Goal: Task Accomplishment & Management: Manage account settings

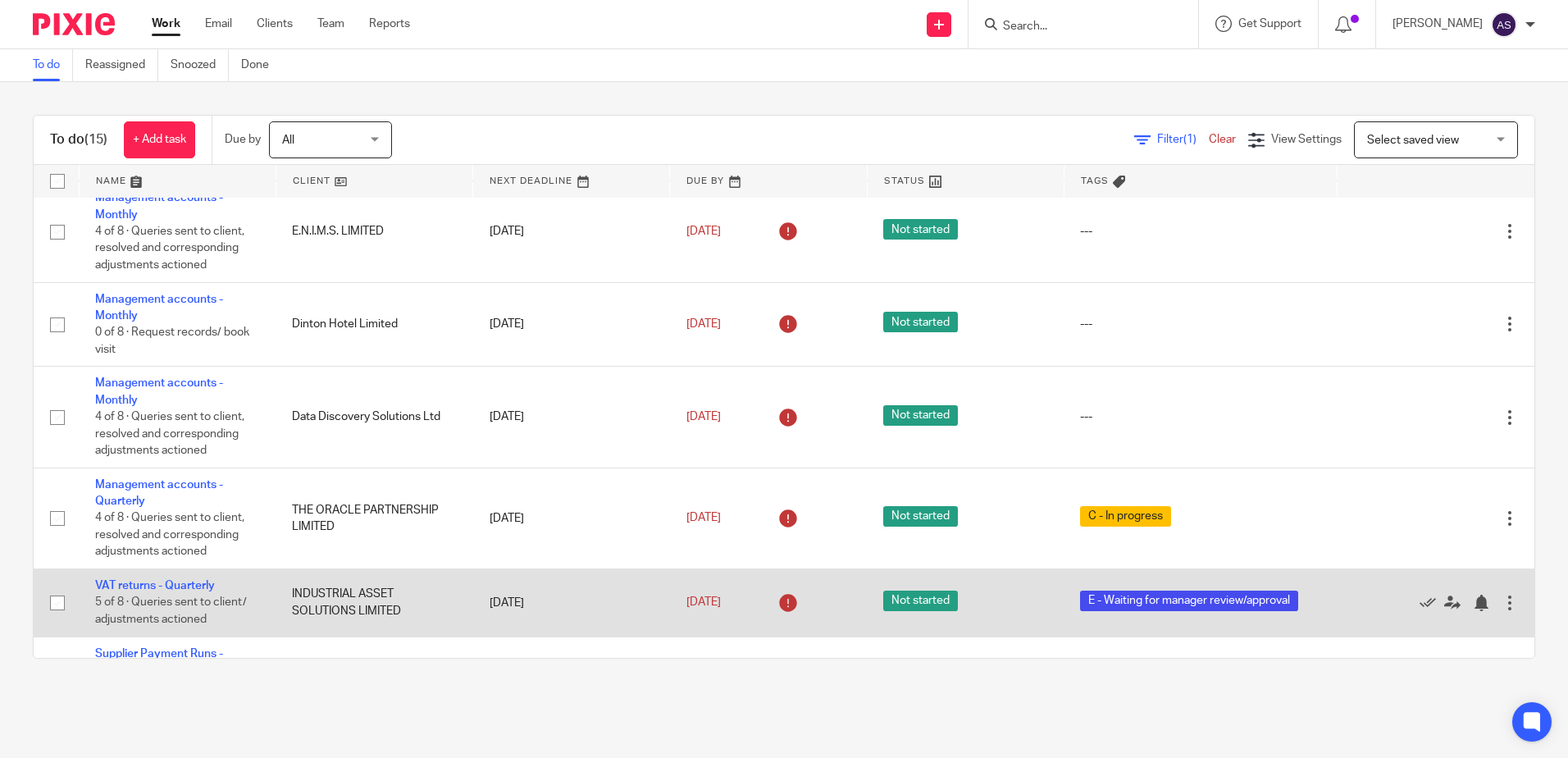
scroll to position [610, 0]
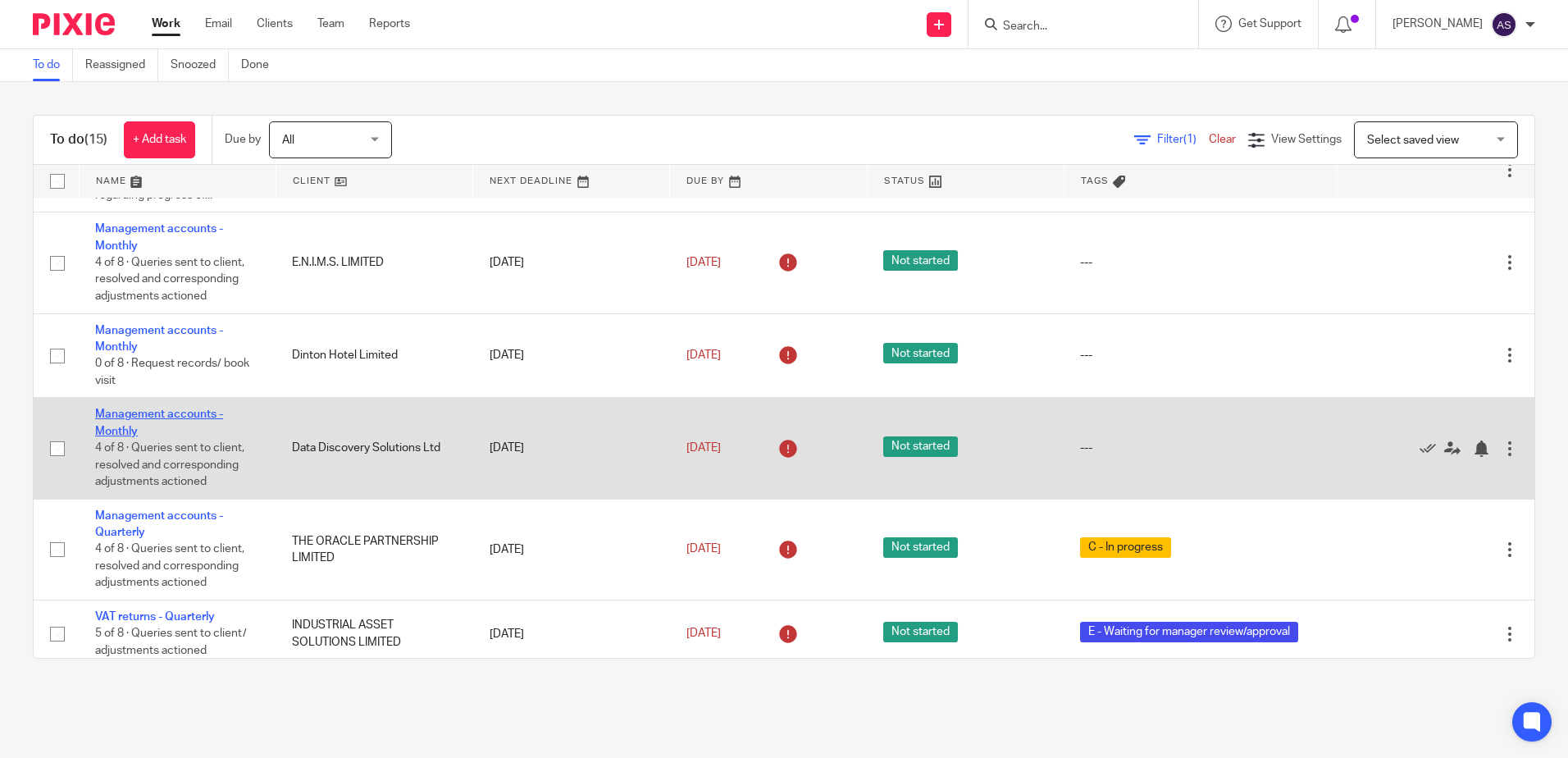
click at [143, 418] on link "Management accounts - Monthly" at bounding box center [159, 422] width 128 height 28
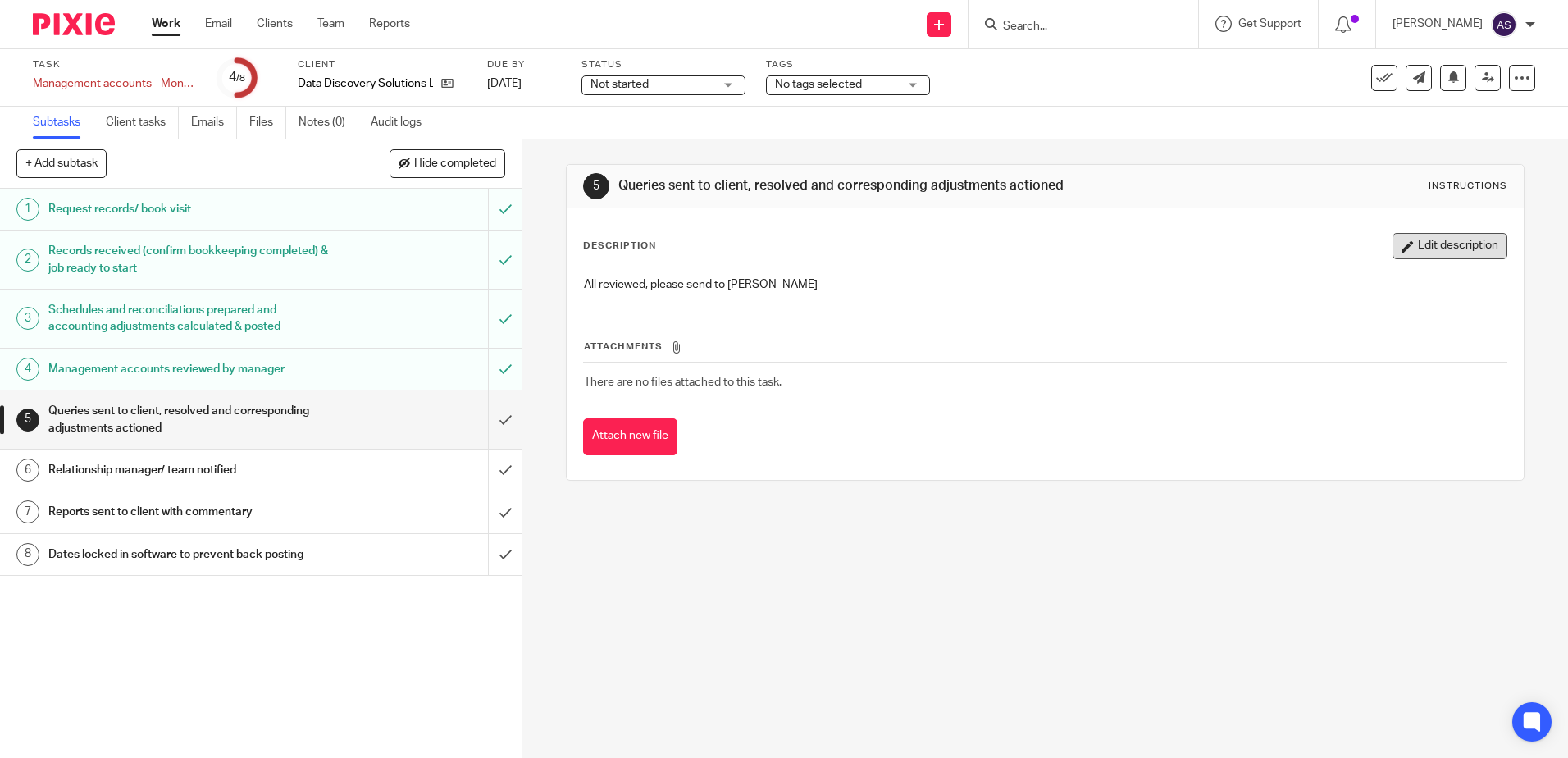
click at [1425, 243] on button "Edit description" at bounding box center [1449, 246] width 115 height 26
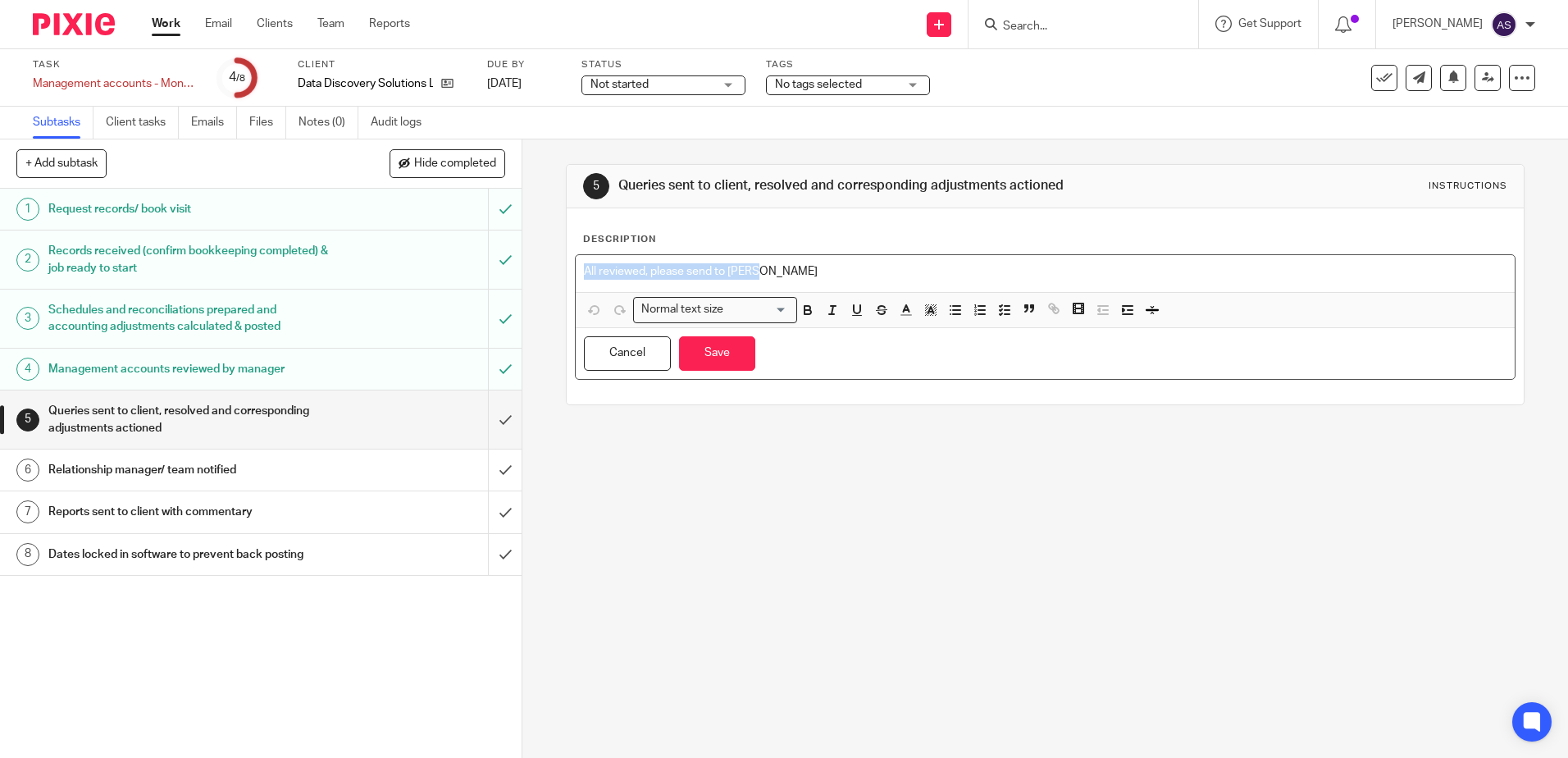
drag, startPoint x: 794, startPoint y: 271, endPoint x: 411, endPoint y: 267, distance: 383.0
click at [411, 267] on div "+ Add subtask Hide completed Cancel + Add 1 Request records/ book visit 2 Recor…" at bounding box center [784, 448] width 1568 height 619
click at [790, 264] on p "All reviewed, please send to [PERSON_NAME]" at bounding box center [1044, 272] width 921 height 17
click at [805, 270] on p "All reviewed, please send to [PERSON_NAME]" at bounding box center [1044, 272] width 921 height 17
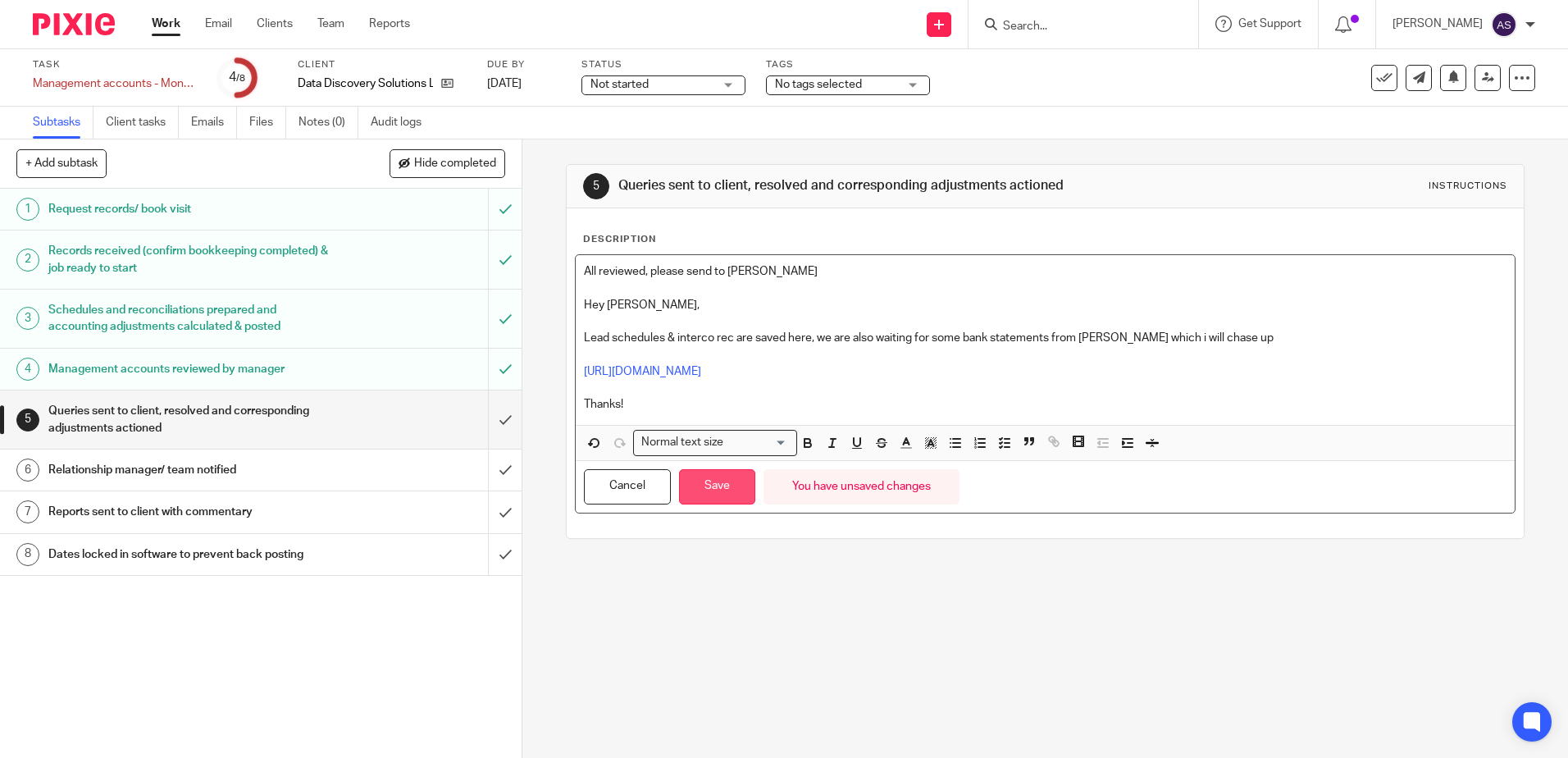
click at [706, 500] on button "Save" at bounding box center [716, 487] width 76 height 35
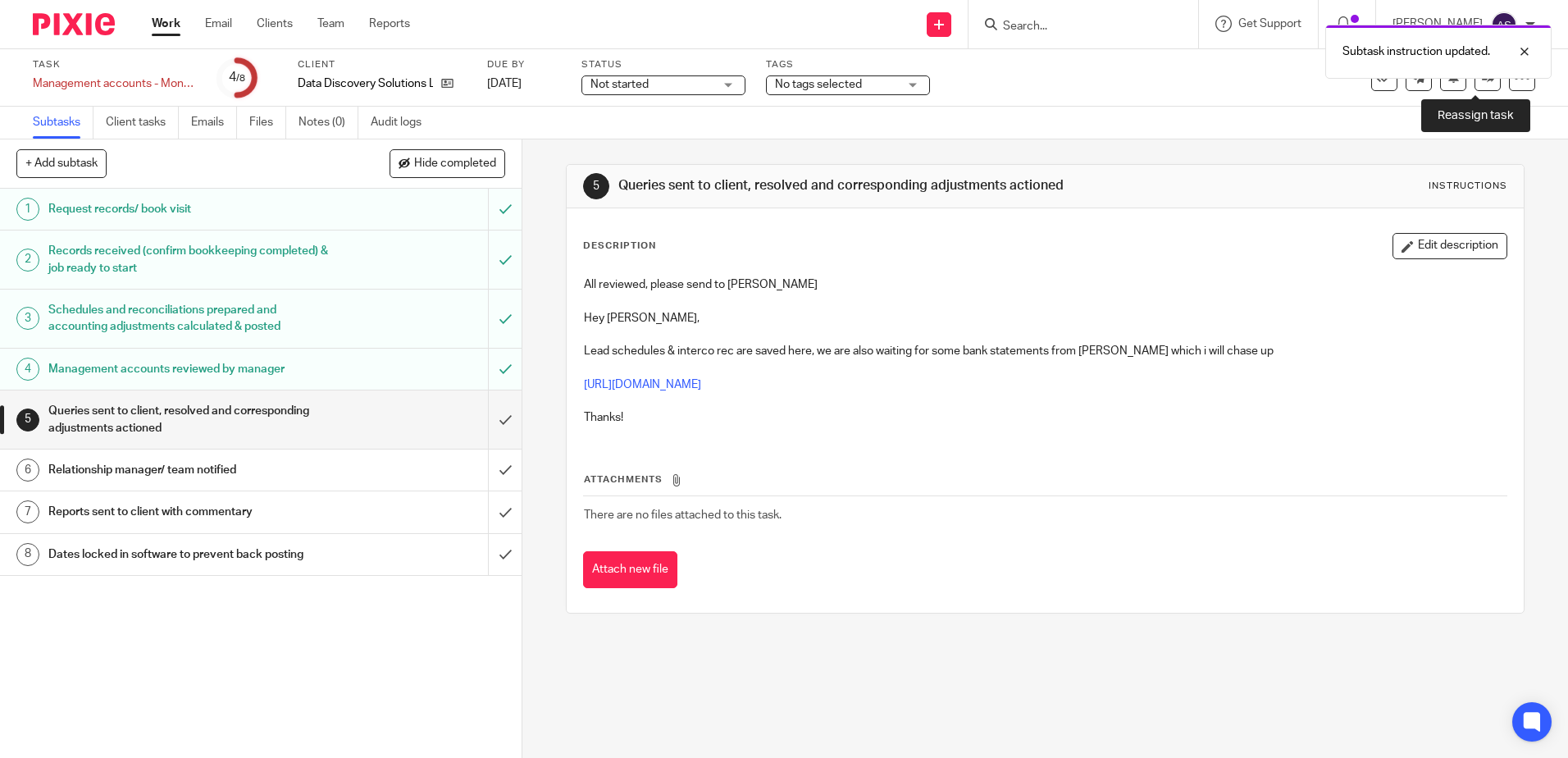
drag, startPoint x: 1473, startPoint y: 79, endPoint x: 1461, endPoint y: 89, distance: 15.6
click at [1482, 79] on icon at bounding box center [1487, 77] width 13 height 13
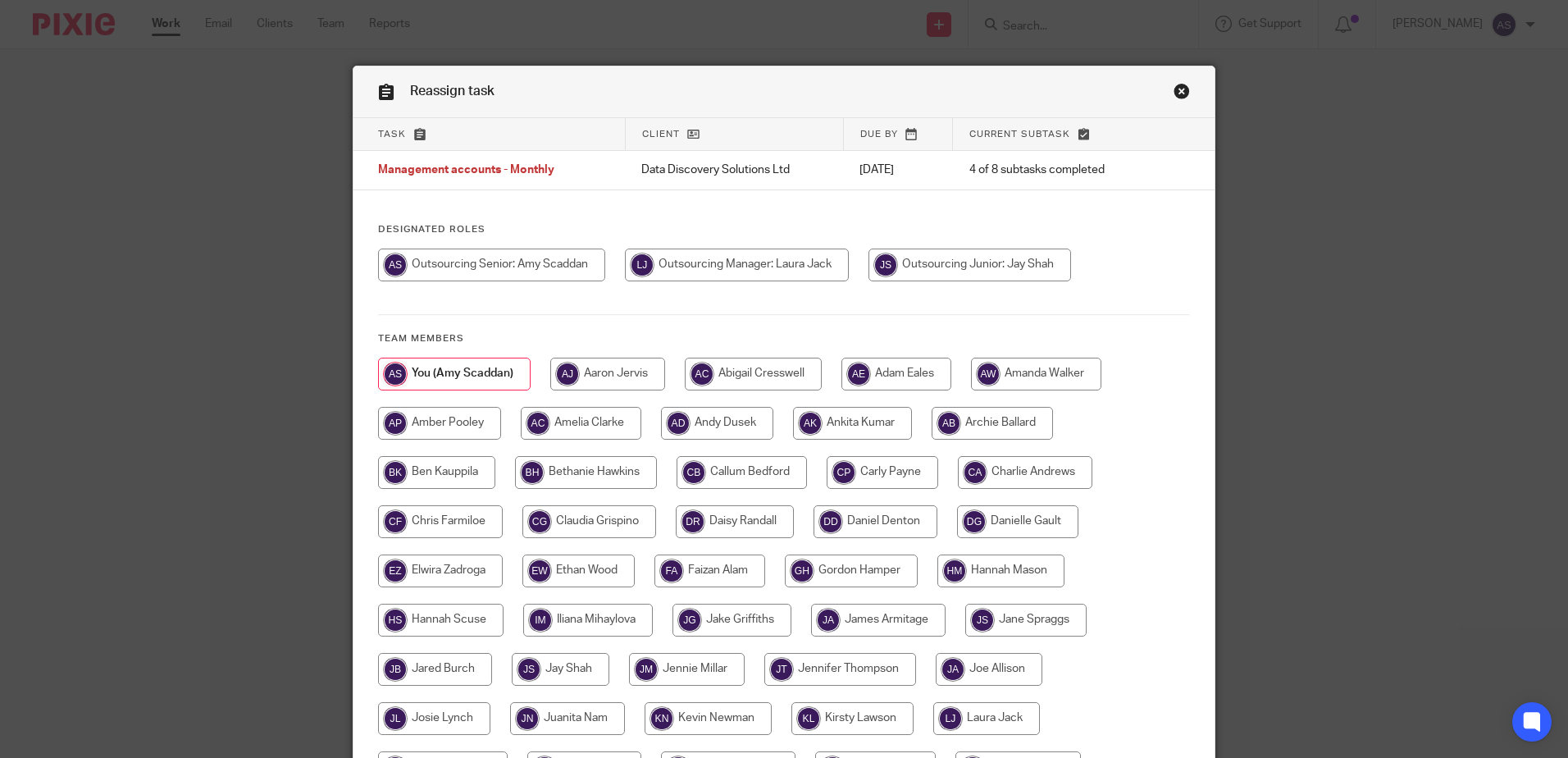
click at [764, 257] on input "radio" at bounding box center [737, 264] width 224 height 33
radio input "true"
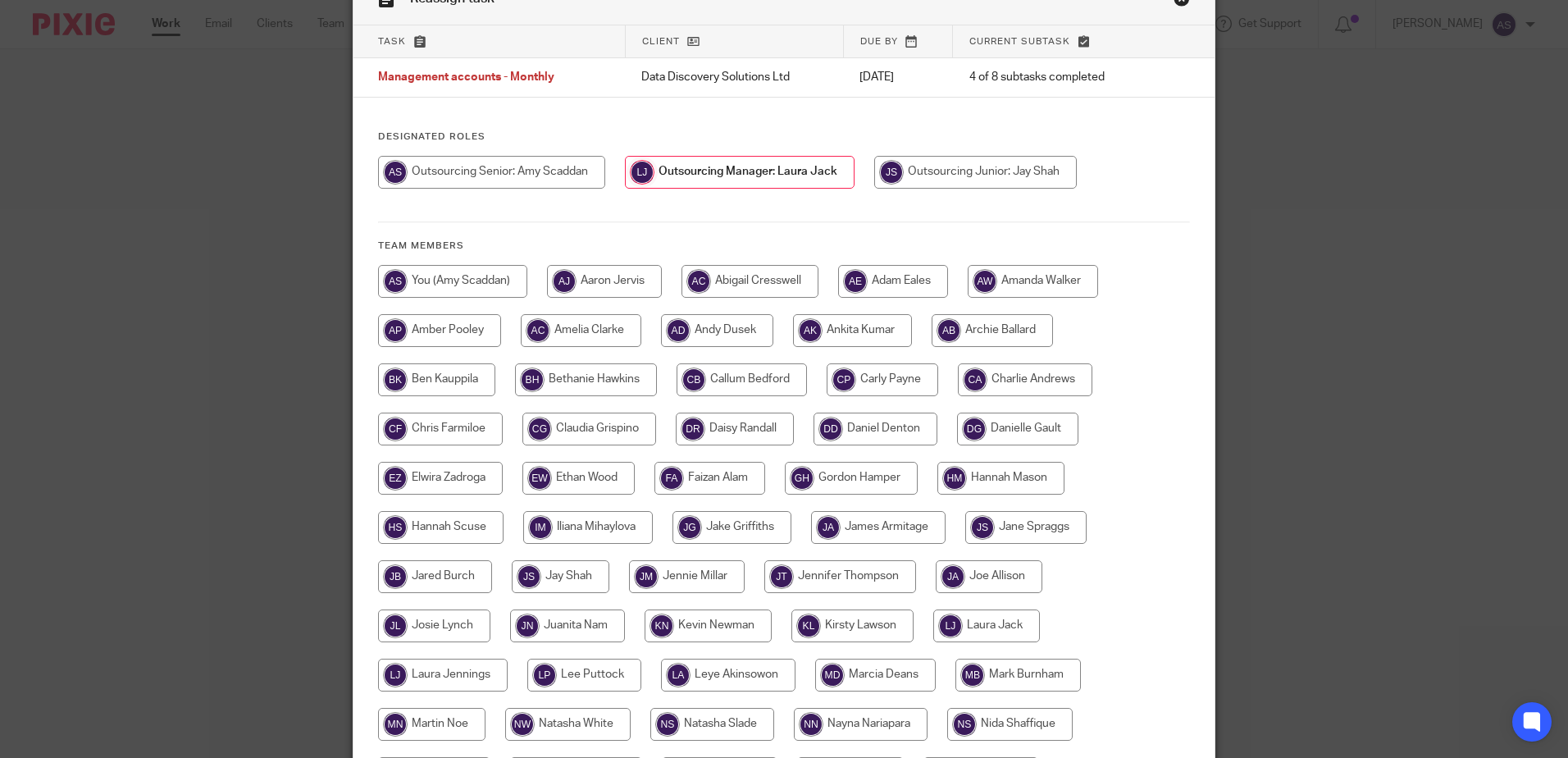
scroll to position [424, 0]
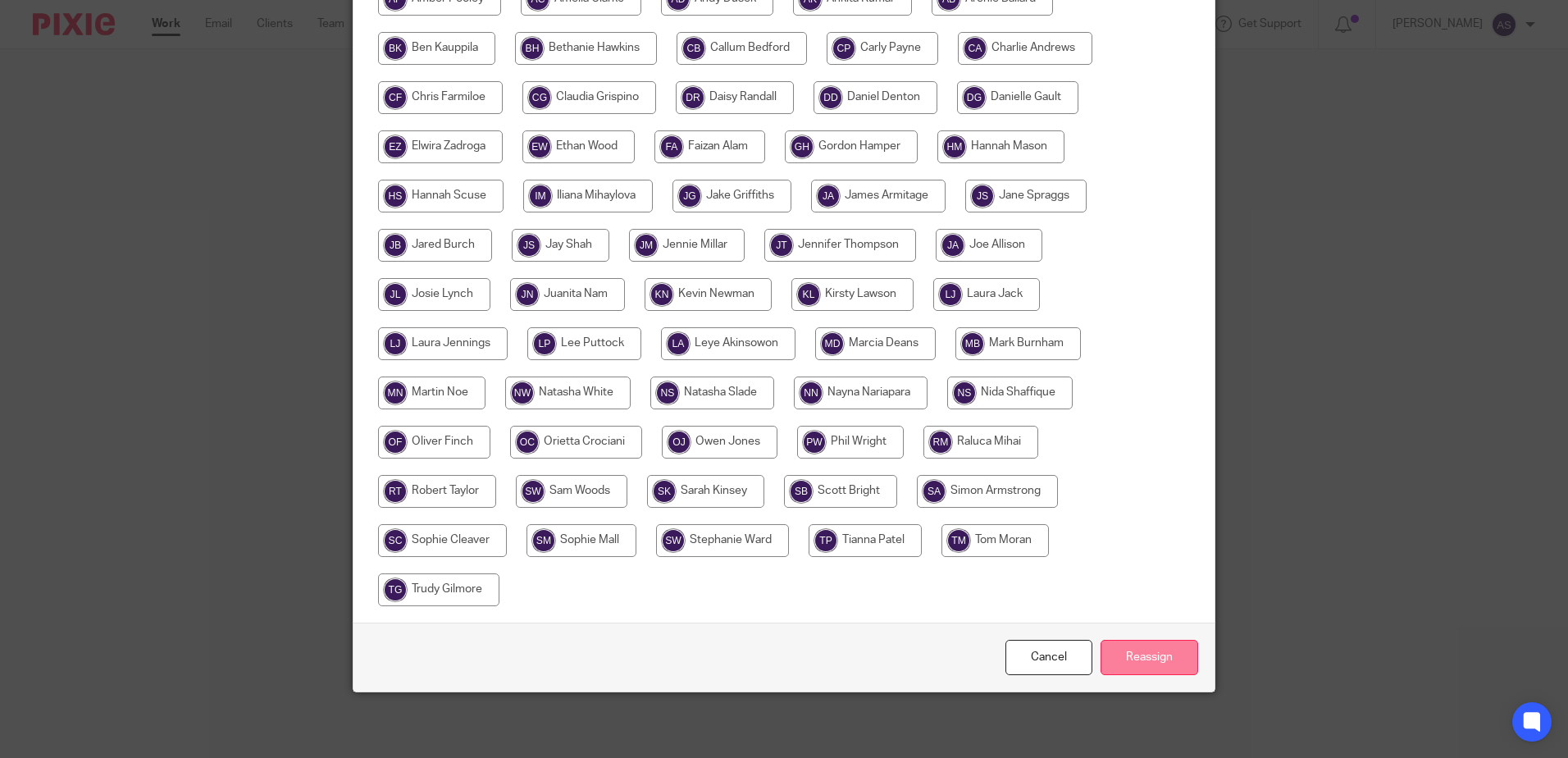
click at [1118, 657] on input "Reassign" at bounding box center [1149, 657] width 97 height 35
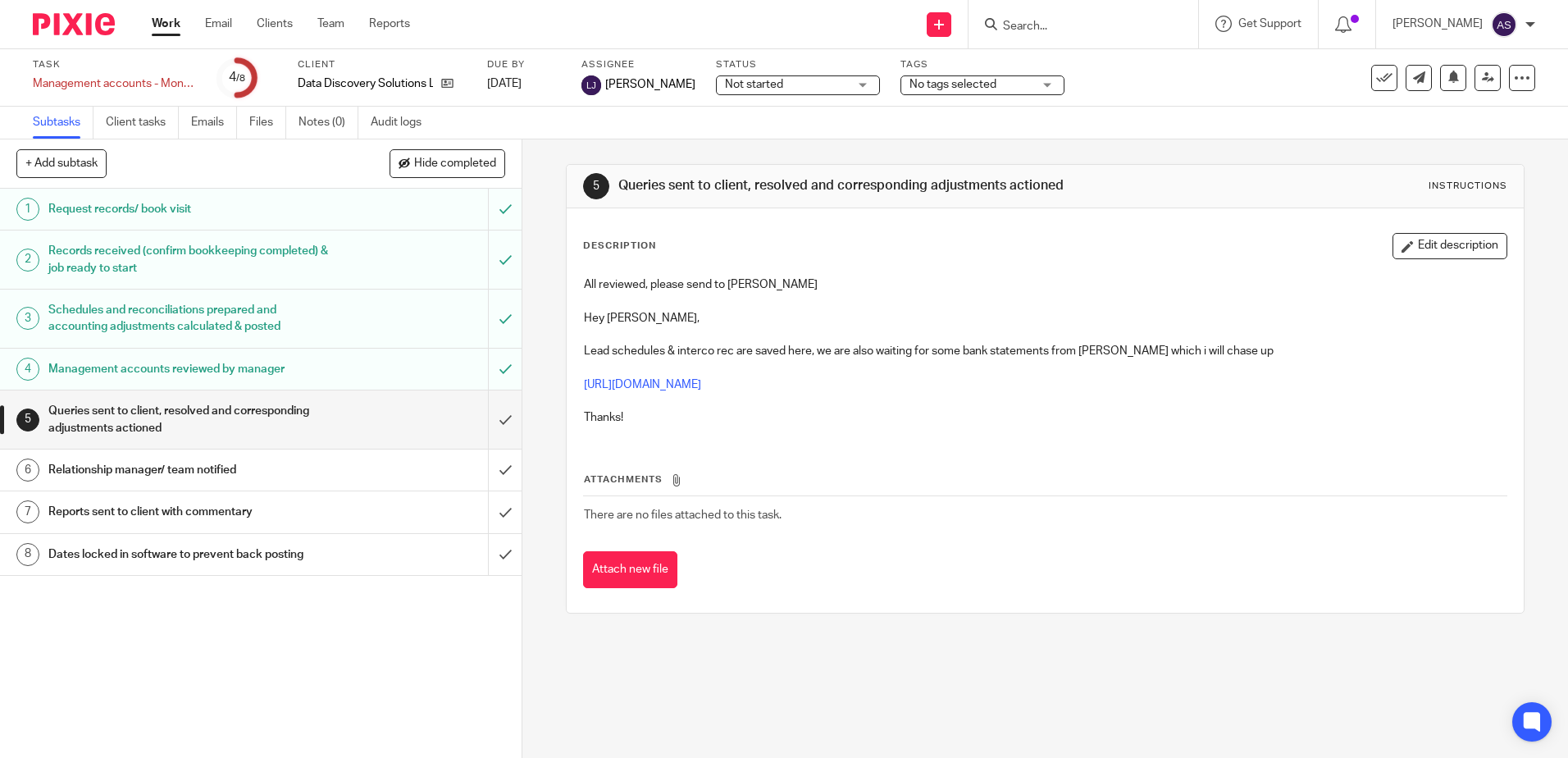
click at [174, 24] on link "Work" at bounding box center [166, 24] width 29 height 17
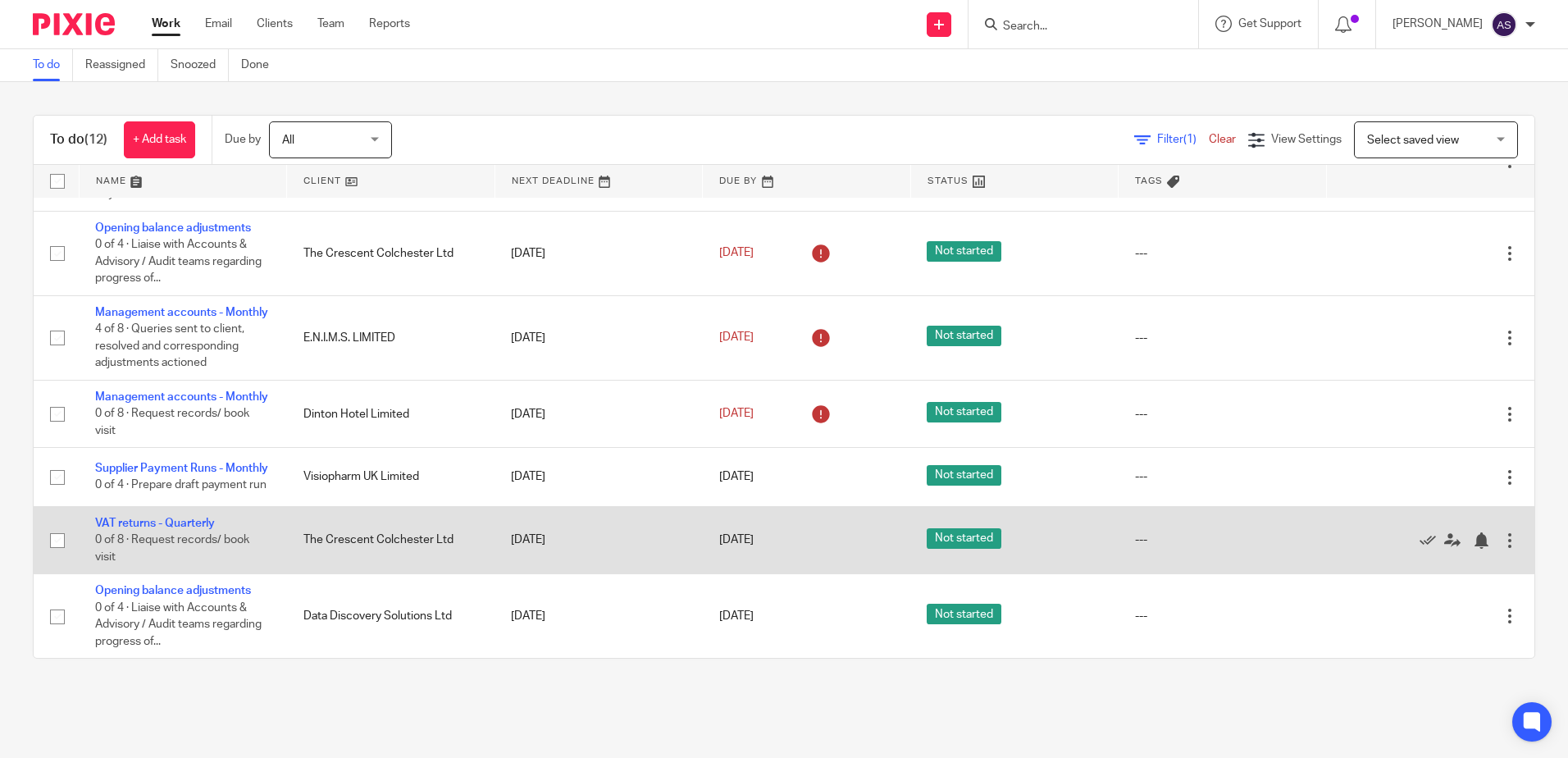
scroll to position [587, 0]
